Goal: Information Seeking & Learning: Learn about a topic

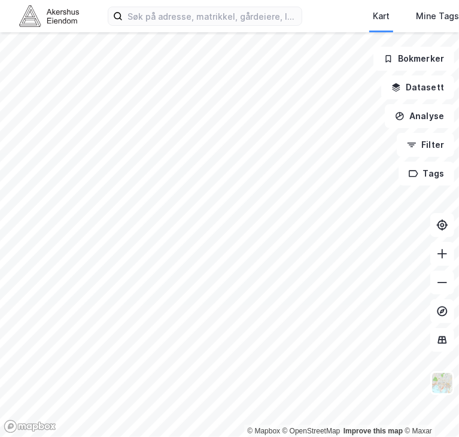
click at [196, 29] on div "Kart Mine Tags Bolig [PERSON_NAME]" at bounding box center [229, 16] width 459 height 32
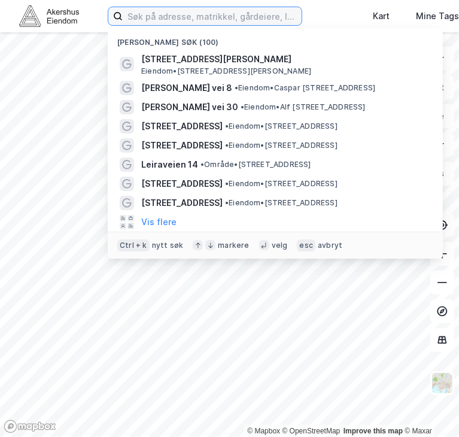
click at [194, 16] on input at bounding box center [212, 16] width 179 height 18
paste input "[STREET_ADDRESS]"
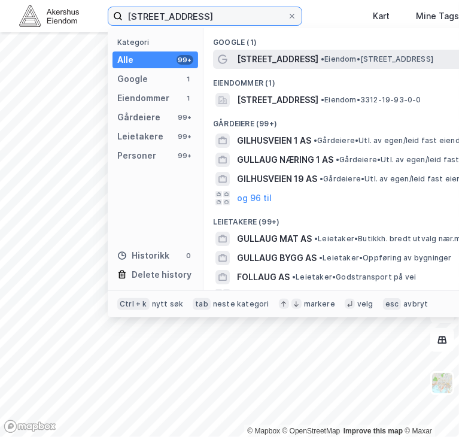
type input "[STREET_ADDRESS]"
click at [342, 62] on span "• Eiendom • [STREET_ADDRESS]" at bounding box center [377, 59] width 113 height 10
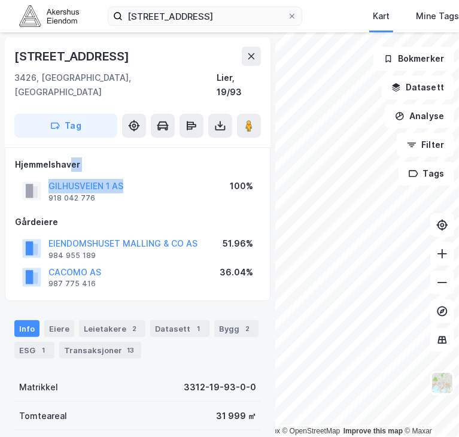
drag, startPoint x: 131, startPoint y: 170, endPoint x: 71, endPoint y: 151, distance: 62.1
click at [71, 157] on div "Hjemmelshaver GILHUSVEIEN 1 AS 918 042 776 100%" at bounding box center [137, 181] width 245 height 48
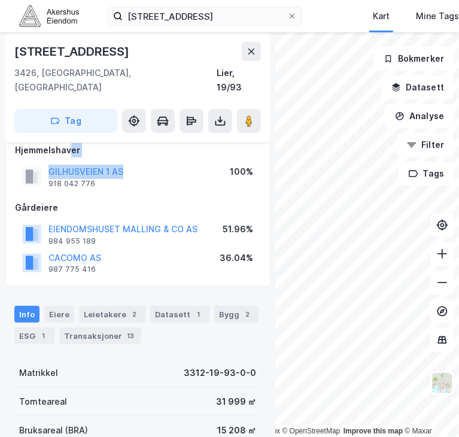
scroll to position [5, 0]
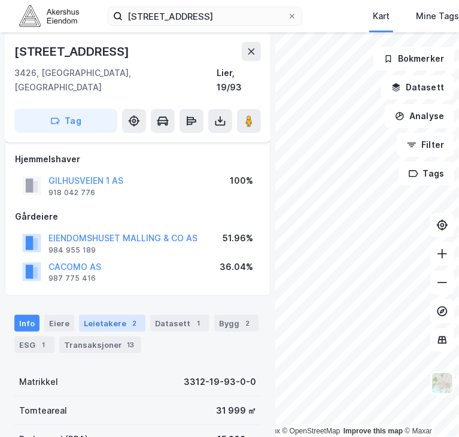
click at [122, 315] on div "Leietakere 2" at bounding box center [112, 323] width 66 height 17
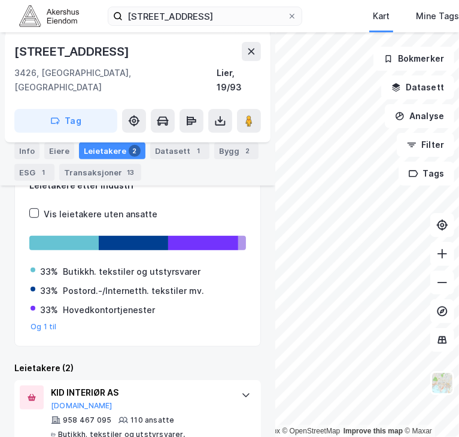
scroll to position [286, 0]
